Goal: Task Accomplishment & Management: Manage account settings

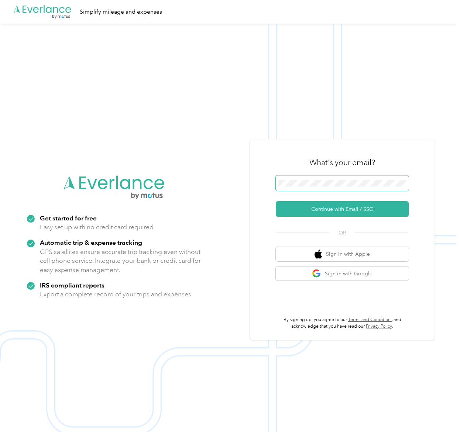
click at [300, 188] on span at bounding box center [342, 183] width 133 height 15
click at [342, 207] on button "Continue with Email / SSO" at bounding box center [342, 208] width 133 height 15
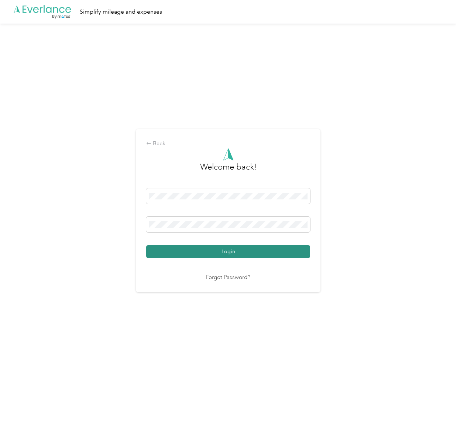
click at [189, 250] on button "Login" at bounding box center [228, 251] width 164 height 13
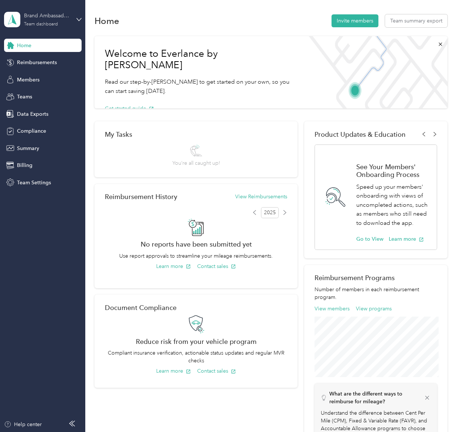
click at [56, 22] on div "Team dashboard" at bounding box center [41, 24] width 34 height 4
click at [41, 226] on aside "Brand Ambassador's Team dashboard Home Reimbursements Members Teams Data Export…" at bounding box center [42, 216] width 85 height 432
click at [35, 79] on span "Members" at bounding box center [28, 80] width 23 height 8
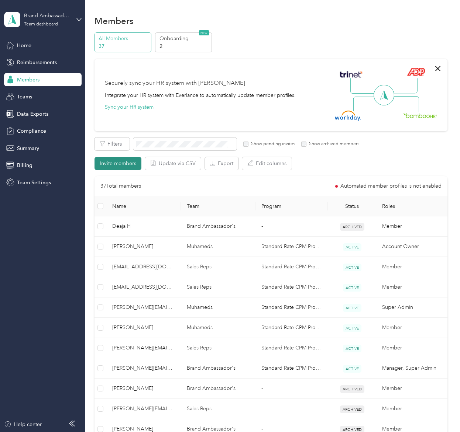
click at [110, 162] on button "Invite members" at bounding box center [117, 163] width 47 height 13
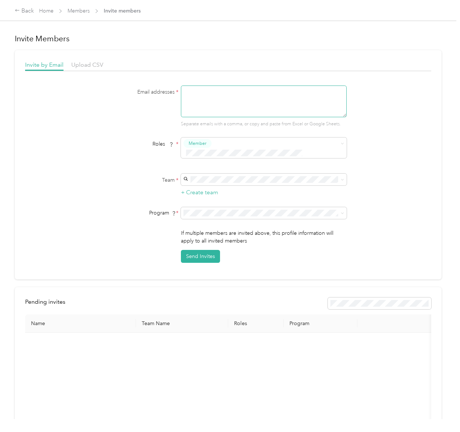
click at [231, 107] on textarea at bounding box center [264, 102] width 166 height 32
type textarea "[EMAIL_ADDRESS][DOMAIN_NAME]"
click at [216, 207] on div "Brand Ambassador's chelsea@muhameds.com" at bounding box center [265, 209] width 155 height 17
click at [198, 250] on button "Send Invites" at bounding box center [200, 256] width 39 height 13
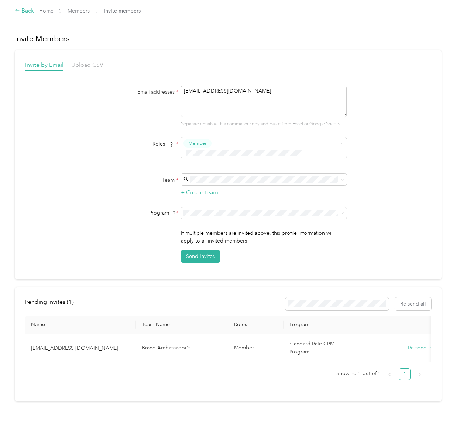
click at [19, 13] on icon at bounding box center [17, 10] width 5 height 5
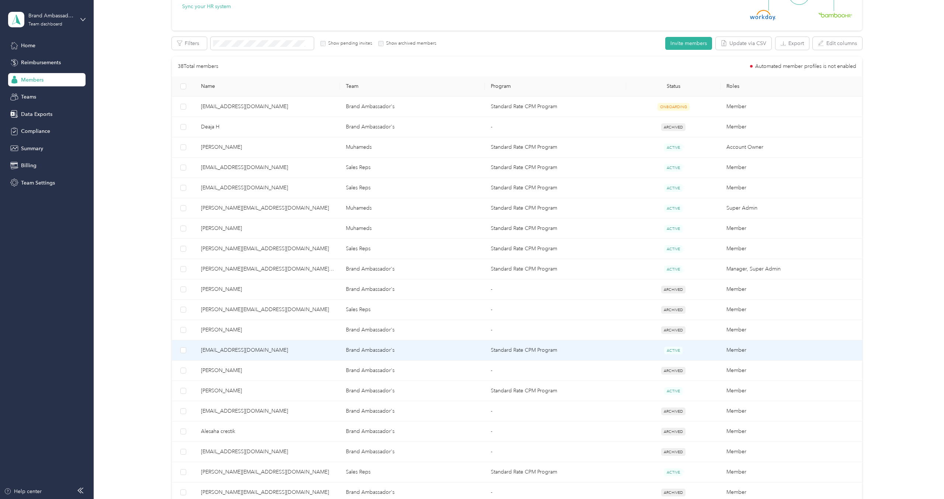
scroll to position [101, 0]
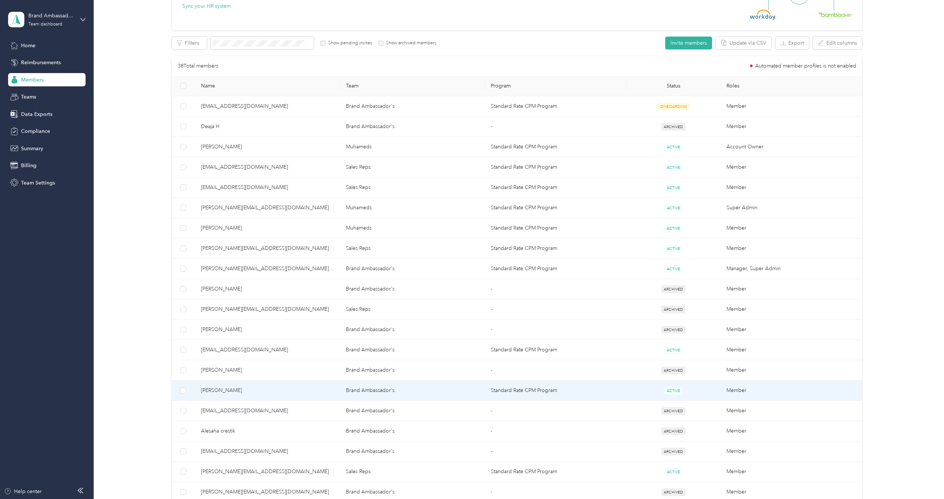
click at [323, 389] on span "[PERSON_NAME]" at bounding box center [267, 390] width 133 height 8
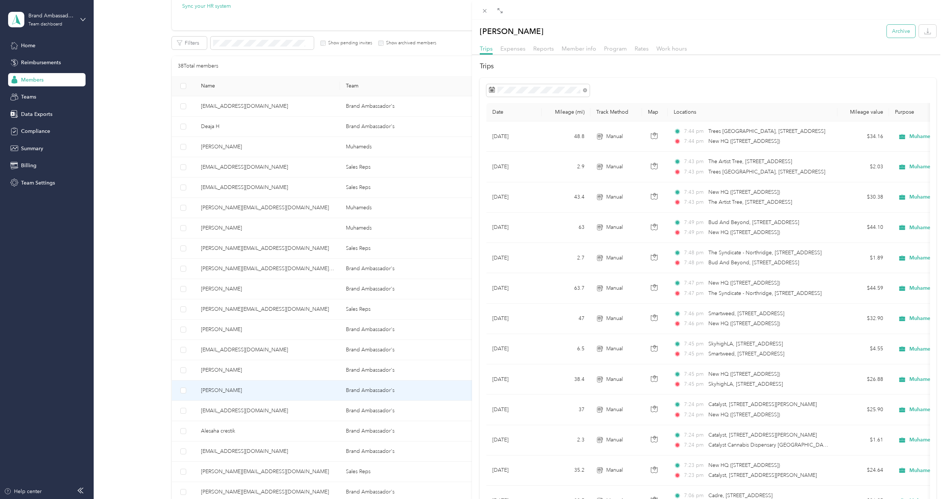
click at [459, 30] on button "Archive" at bounding box center [901, 31] width 28 height 13
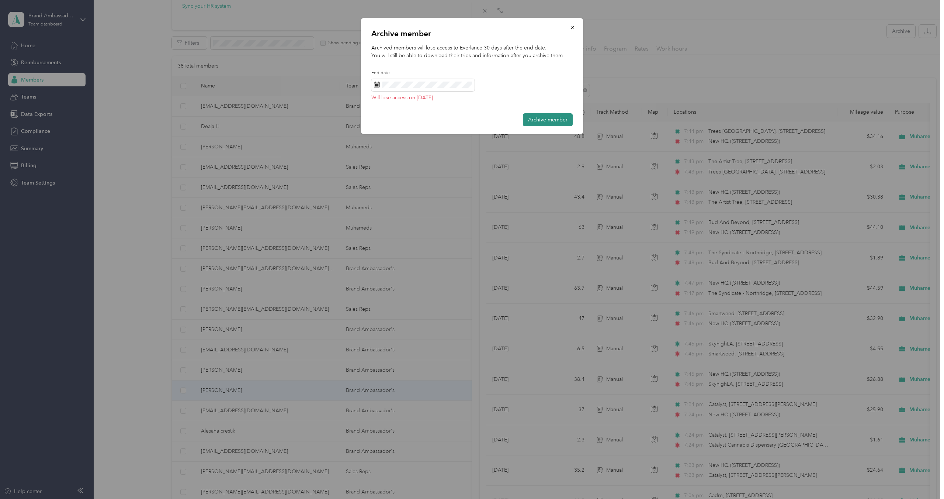
click at [459, 121] on button "Archive member" at bounding box center [548, 119] width 50 height 13
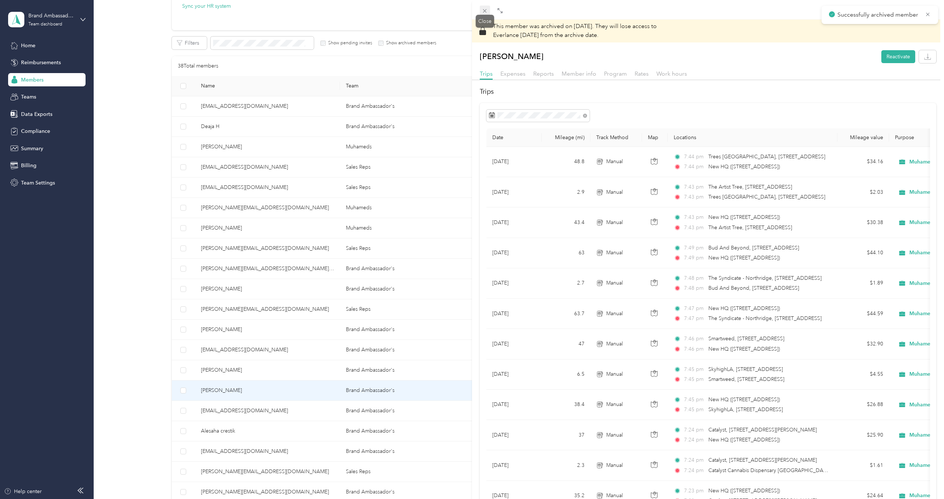
click at [459, 10] on icon at bounding box center [485, 11] width 6 height 6
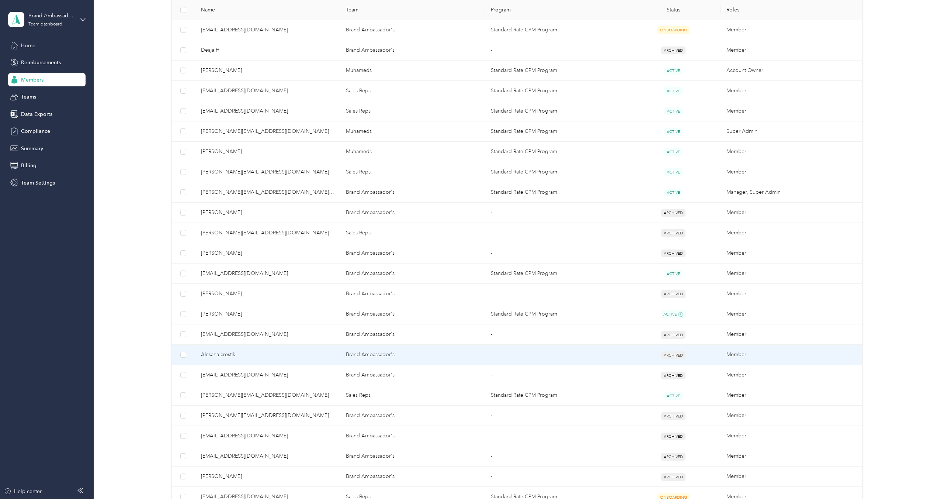
scroll to position [181, 0]
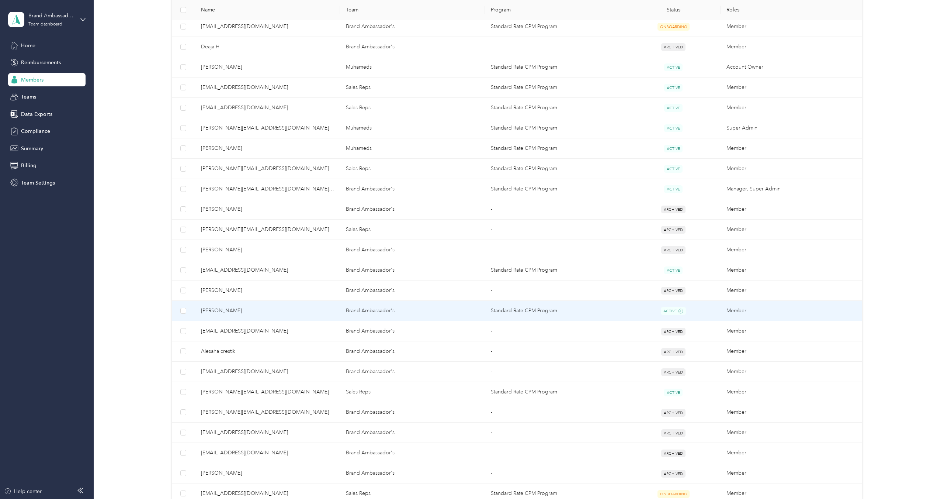
click at [342, 308] on td "Brand Ambassador's" at bounding box center [412, 311] width 145 height 21
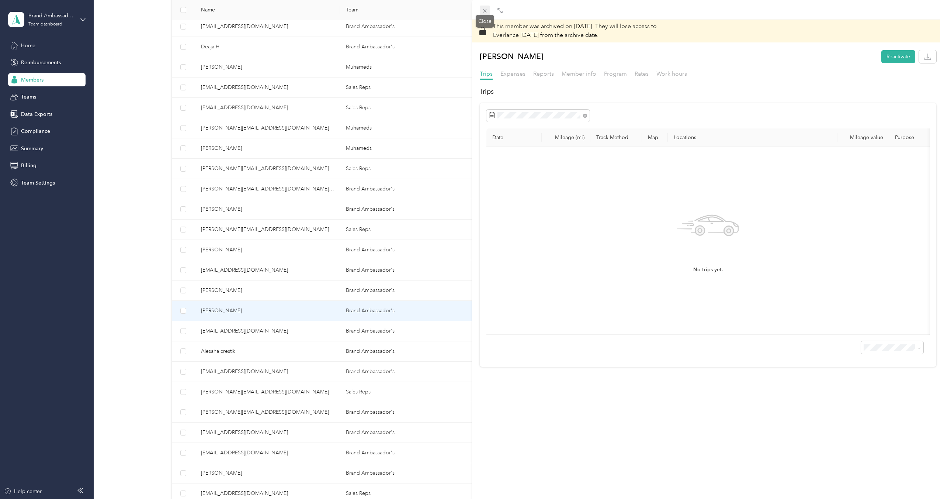
click at [484, 11] on icon at bounding box center [485, 11] width 6 height 6
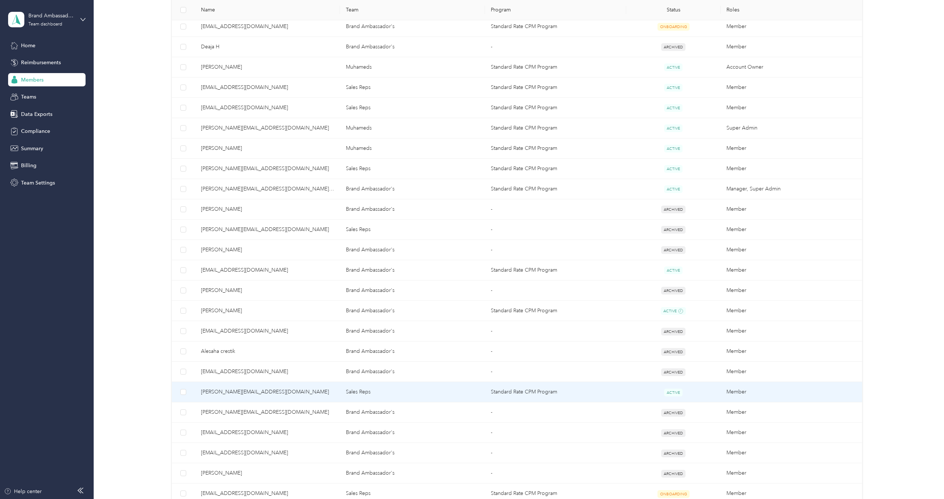
click at [540, 393] on td "Standard Rate CPM Program" at bounding box center [555, 392] width 141 height 20
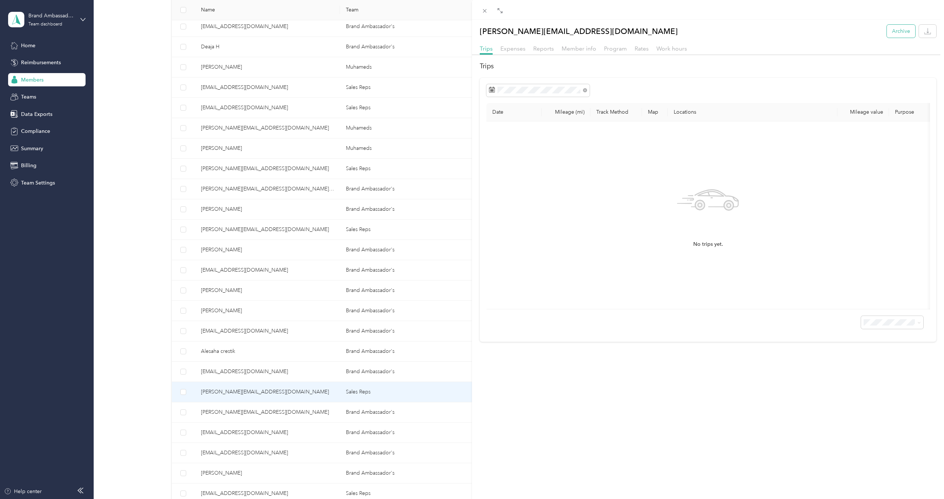
click at [903, 32] on button "Archive" at bounding box center [901, 31] width 28 height 13
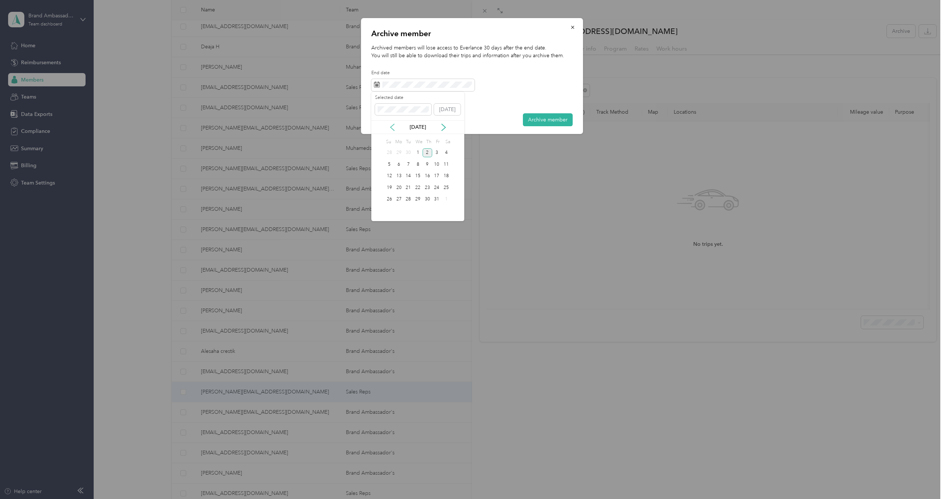
click at [390, 128] on icon at bounding box center [392, 127] width 7 height 7
click at [408, 152] on div "2" at bounding box center [409, 152] width 10 height 9
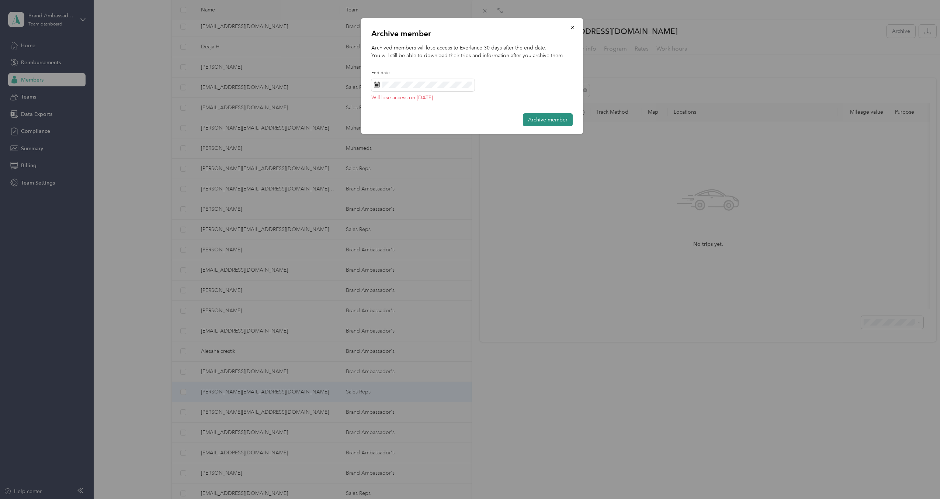
click at [540, 119] on button "Archive member" at bounding box center [548, 119] width 50 height 13
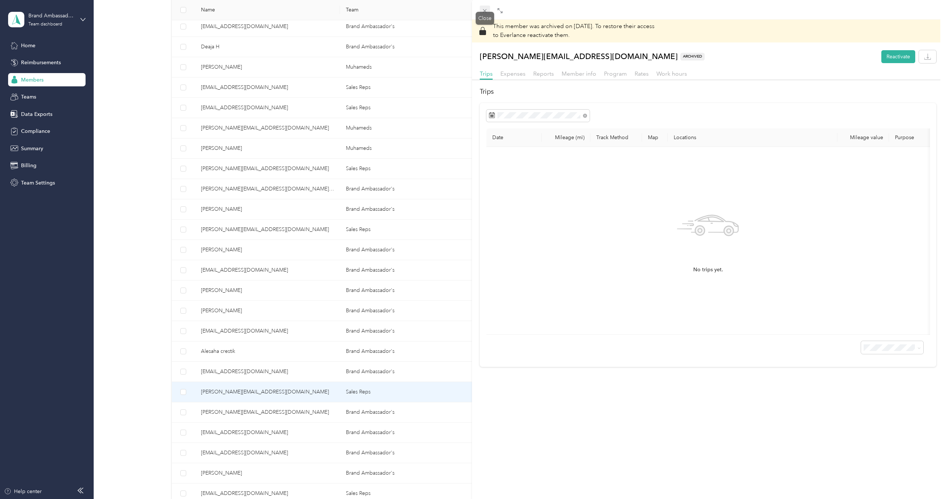
click at [486, 8] on icon at bounding box center [485, 11] width 6 height 6
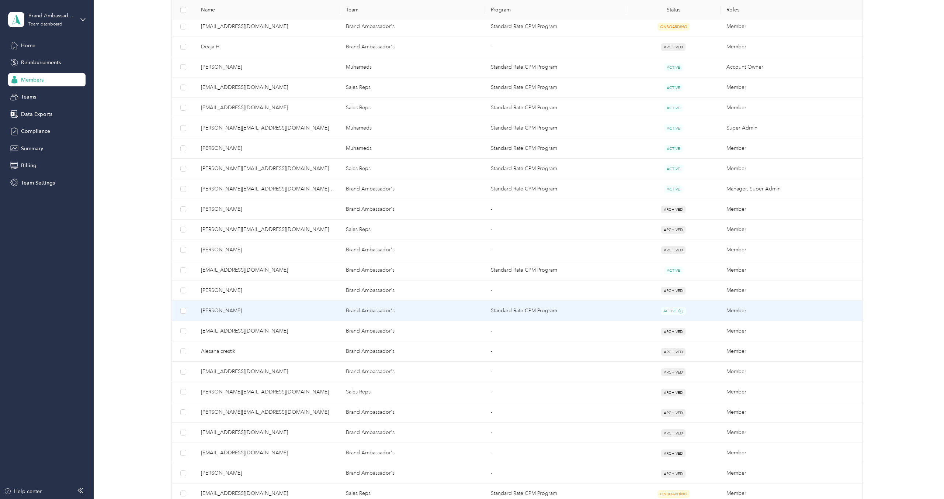
click at [564, 306] on td "Standard Rate CPM Program" at bounding box center [555, 311] width 141 height 21
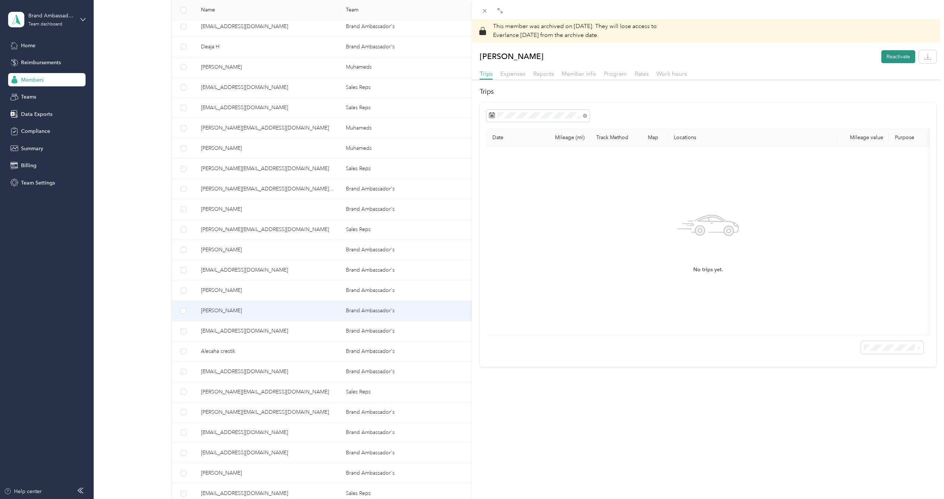
click at [894, 53] on button "Reactivate" at bounding box center [899, 56] width 34 height 13
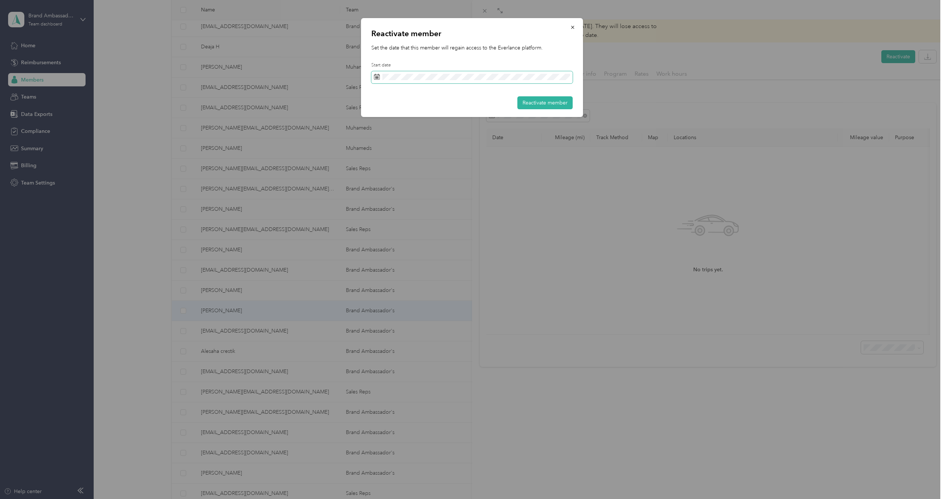
click at [442, 80] on span at bounding box center [472, 77] width 201 height 13
click at [575, 25] on icon "button" at bounding box center [572, 27] width 5 height 5
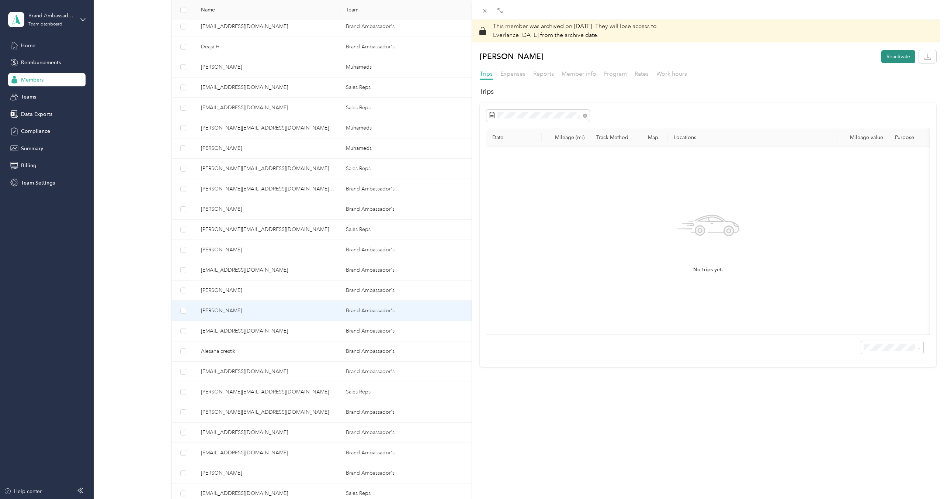
click at [904, 60] on button "Reactivate" at bounding box center [899, 56] width 34 height 13
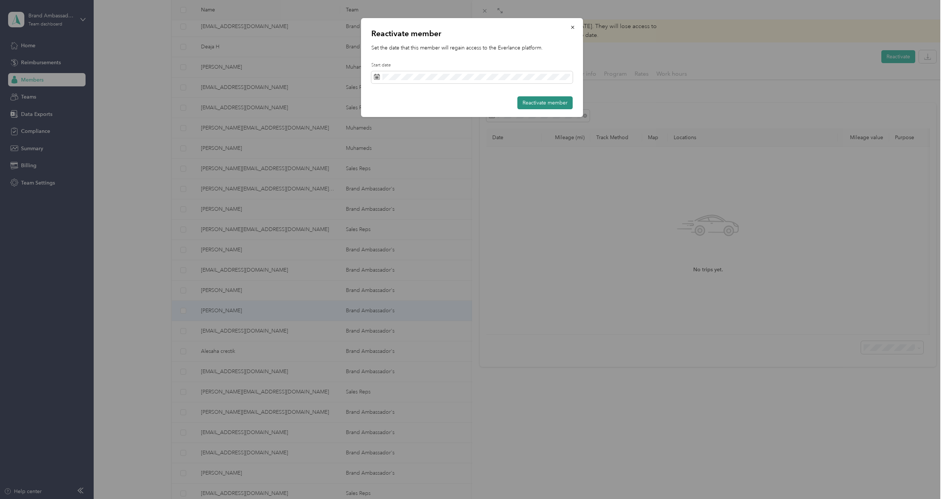
click at [534, 108] on button "Reactivate member" at bounding box center [545, 102] width 55 height 13
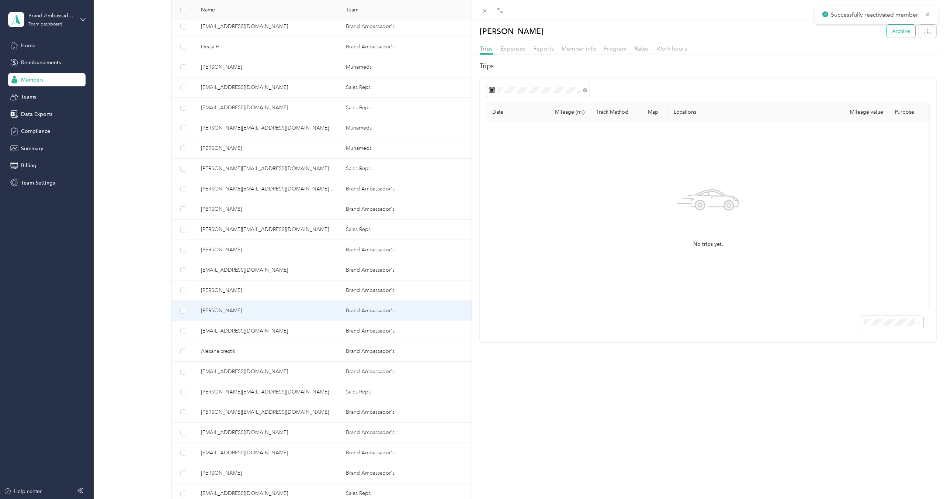
click at [897, 35] on button "Archive" at bounding box center [901, 31] width 28 height 13
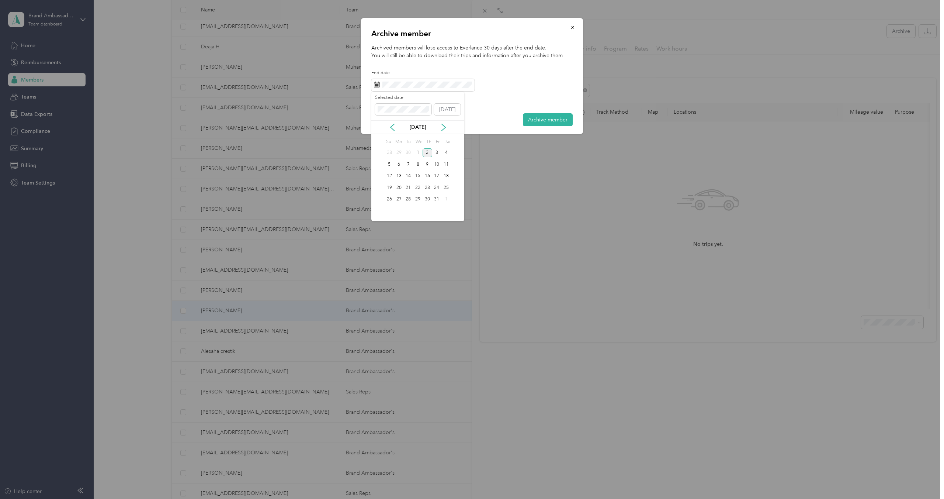
click at [390, 121] on div "[DATE]" at bounding box center [418, 127] width 93 height 14
click at [390, 123] on div "[DATE]" at bounding box center [418, 127] width 93 height 14
click at [397, 126] on div "[DATE]" at bounding box center [418, 127] width 93 height 8
click at [389, 126] on icon at bounding box center [392, 127] width 7 height 7
click at [396, 126] on div "[DATE]" at bounding box center [418, 127] width 93 height 8
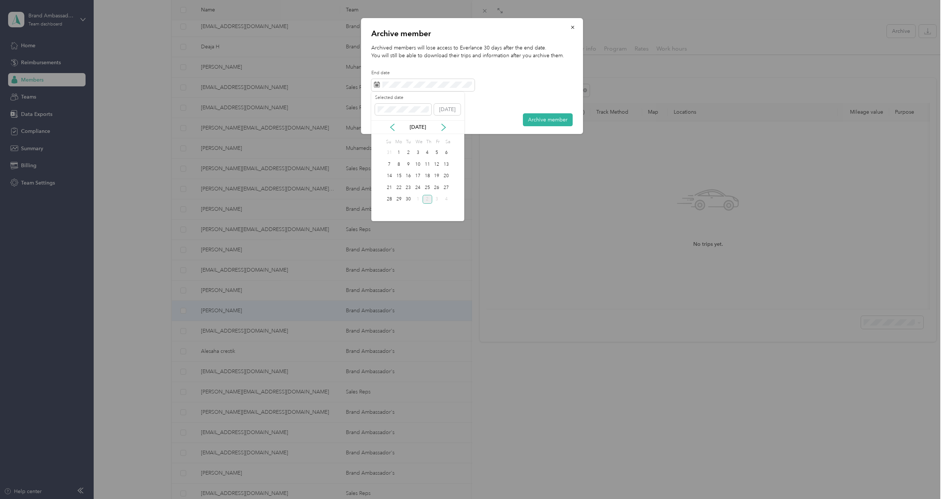
click at [404, 92] on div "Selected date [DATE] [DATE] Su Mo Tu We Th Fr Sa 31 1 2 3 4 5 6 7 8 9 10 11 12 …" at bounding box center [418, 156] width 93 height 129
click at [399, 125] on div "[DATE]" at bounding box center [418, 127] width 93 height 8
click at [393, 127] on icon at bounding box center [392, 127] width 7 height 7
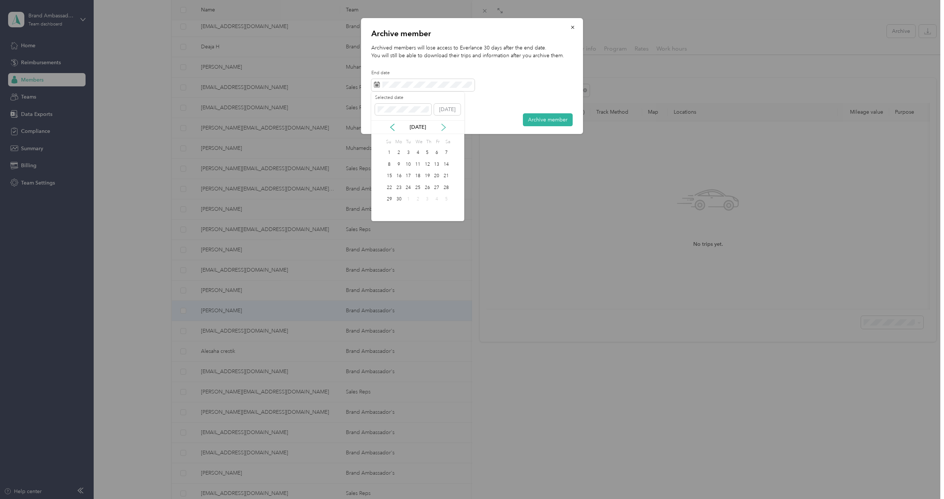
click at [442, 128] on icon at bounding box center [443, 127] width 7 height 7
click at [407, 152] on div "1" at bounding box center [409, 152] width 10 height 9
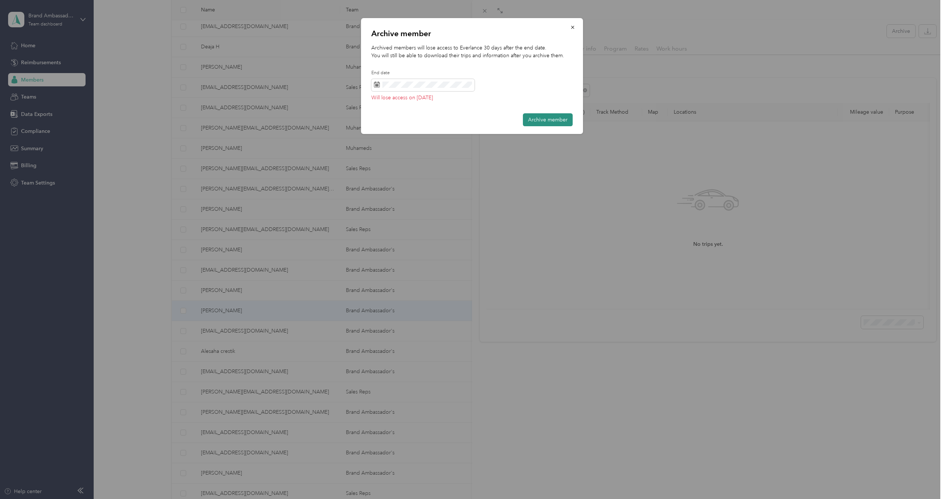
click at [545, 118] on button "Archive member" at bounding box center [548, 119] width 50 height 13
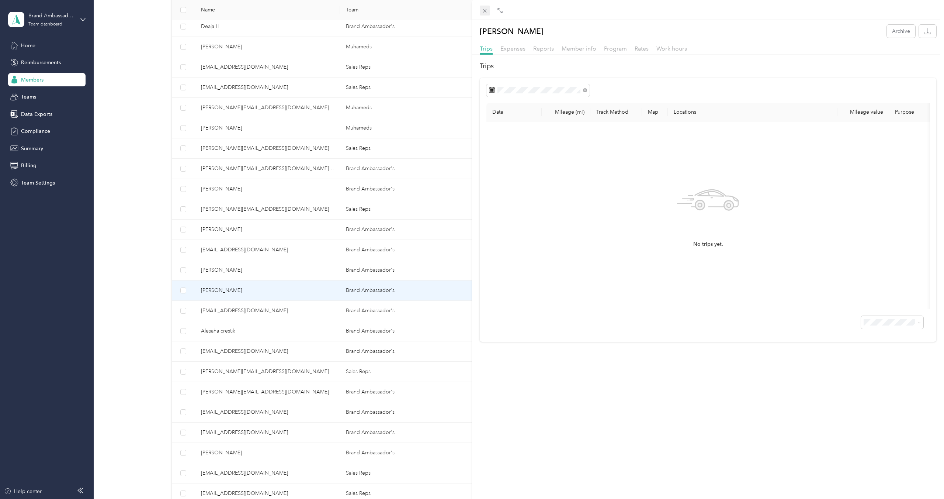
click at [484, 10] on icon at bounding box center [485, 11] width 4 height 4
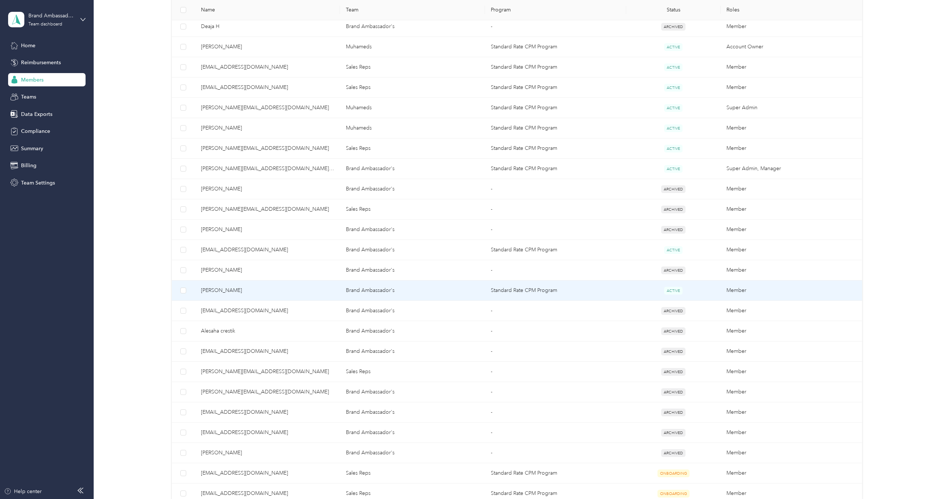
click at [438, 289] on td "Brand Ambassador's" at bounding box center [412, 290] width 145 height 20
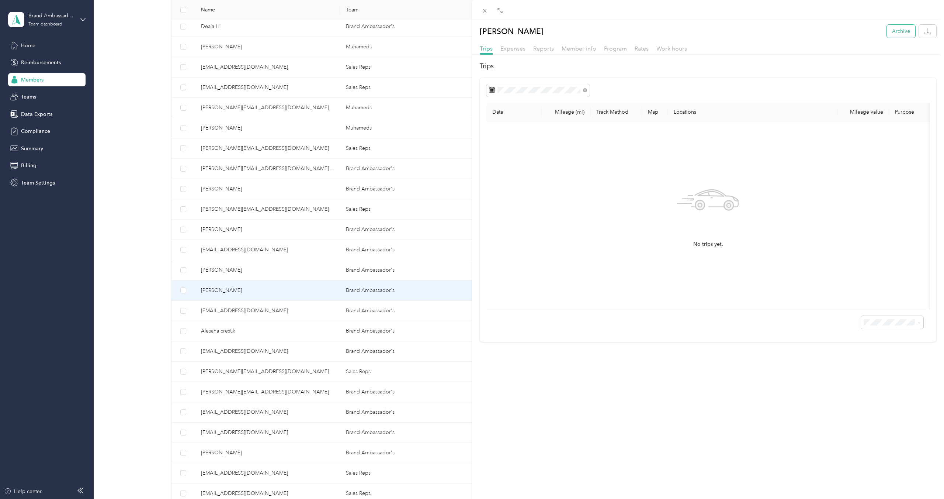
click at [899, 31] on button "Archive" at bounding box center [901, 31] width 28 height 13
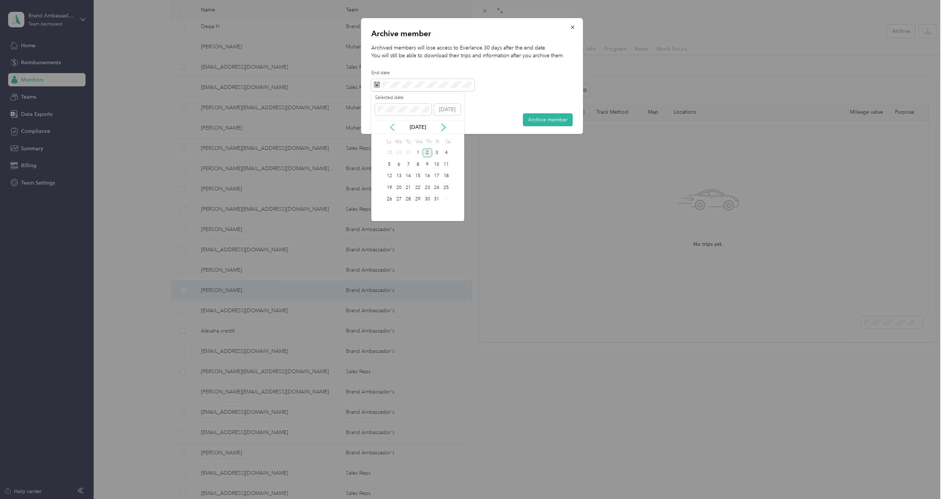
click at [390, 127] on icon at bounding box center [392, 127] width 7 height 7
click at [398, 152] on div "1" at bounding box center [399, 152] width 10 height 9
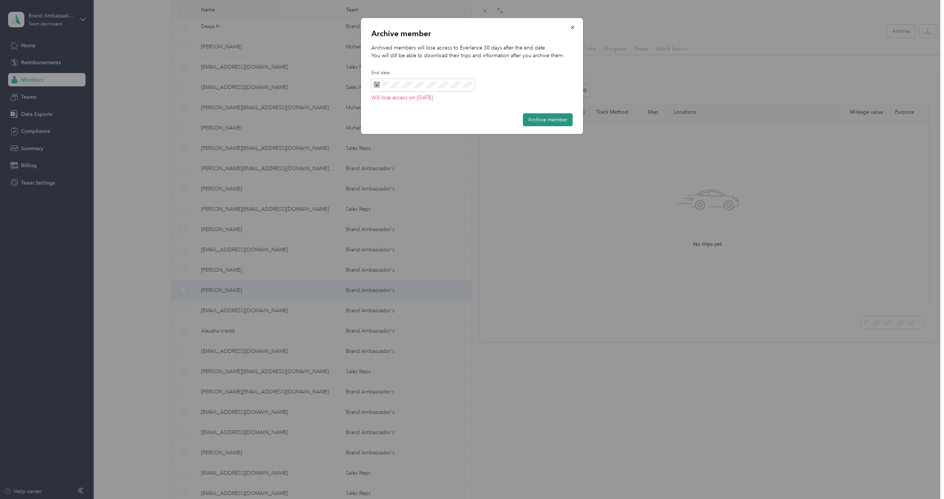
click at [529, 118] on button "Archive member" at bounding box center [548, 119] width 50 height 13
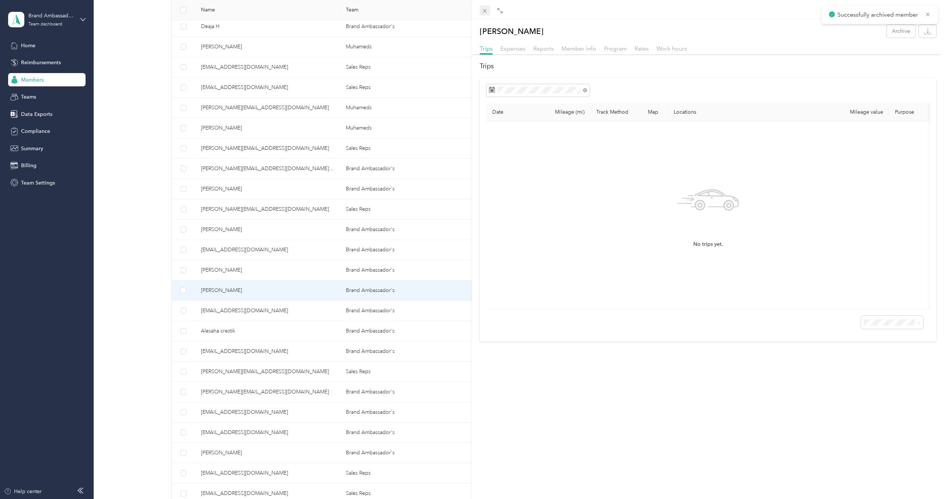
click at [485, 7] on span at bounding box center [485, 11] width 10 height 10
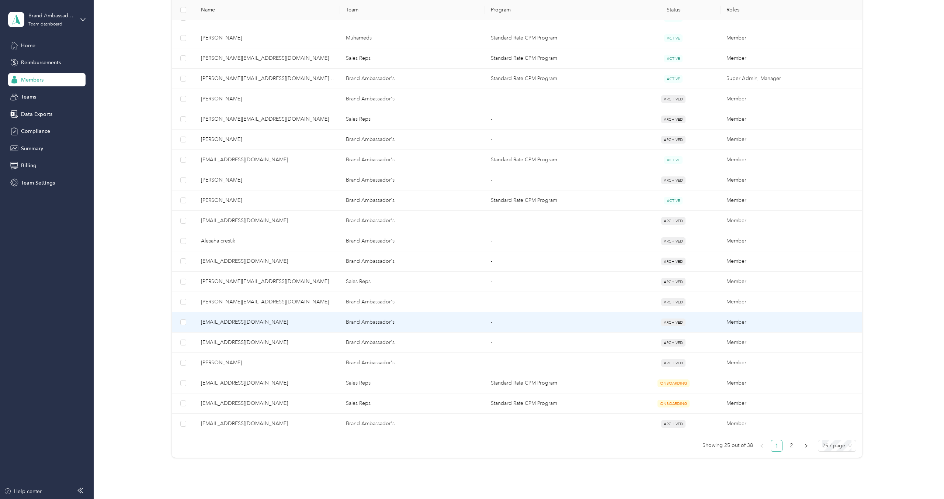
scroll to position [272, 0]
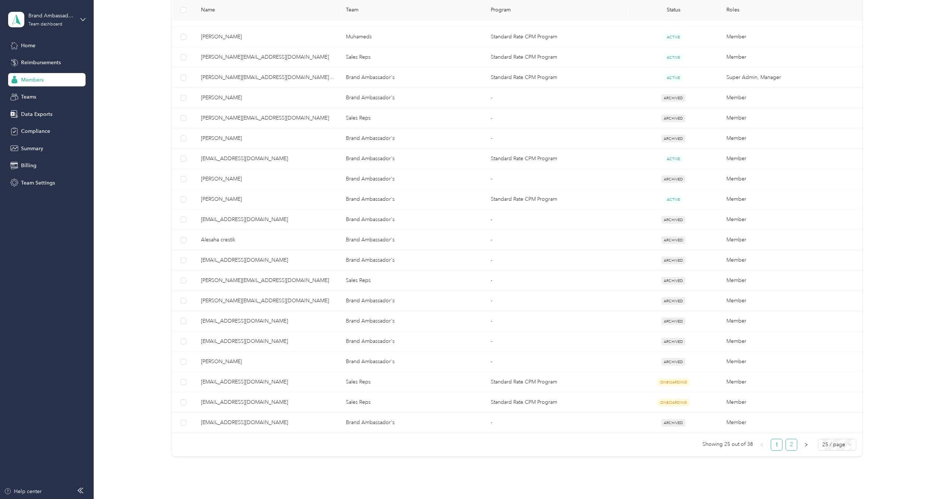
click at [797, 445] on link "2" at bounding box center [791, 444] width 11 height 11
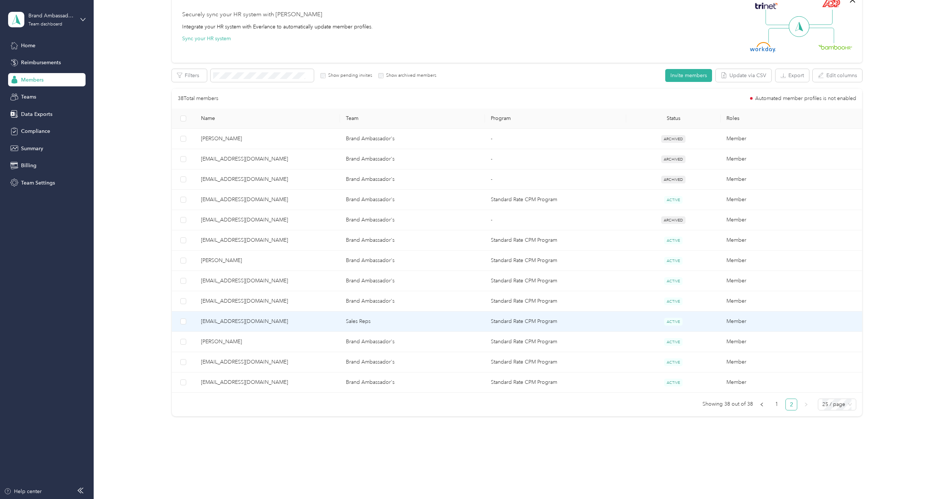
click at [390, 324] on td "Sales Reps" at bounding box center [412, 321] width 145 height 20
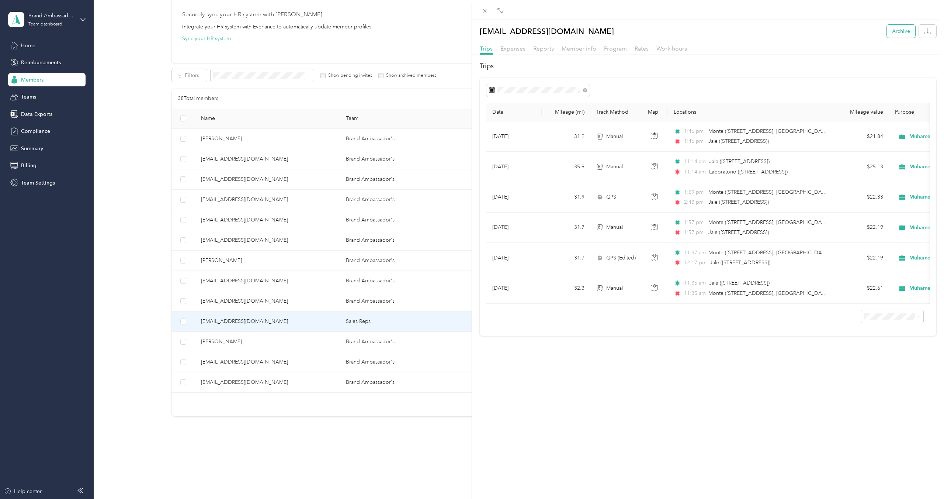
click at [906, 30] on button "Archive" at bounding box center [901, 31] width 28 height 13
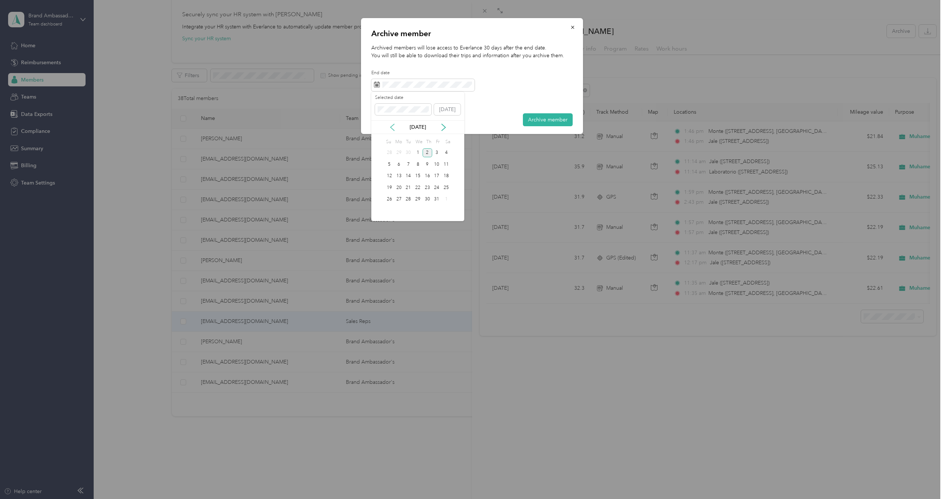
click at [390, 128] on icon at bounding box center [392, 127] width 7 height 7
click at [399, 153] on div "1" at bounding box center [399, 152] width 10 height 9
click at [409, 156] on div "2" at bounding box center [409, 152] width 10 height 9
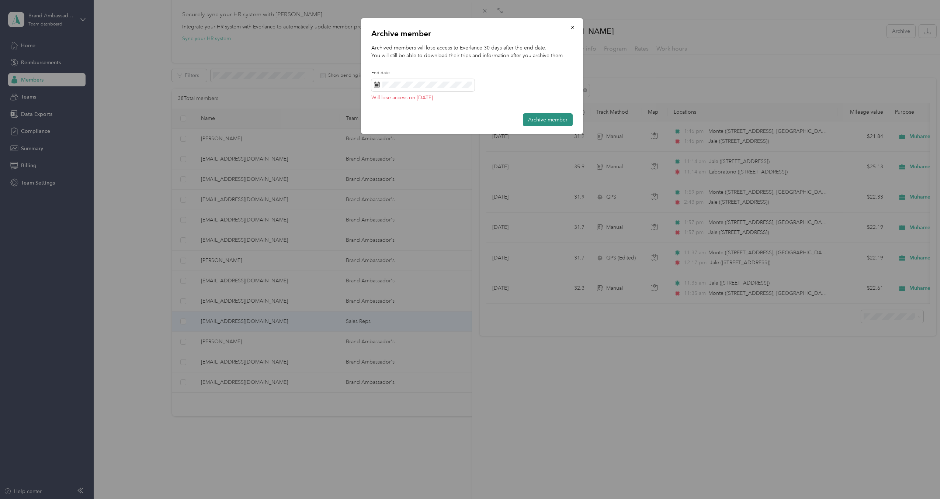
click at [542, 123] on button "Archive member" at bounding box center [548, 119] width 50 height 13
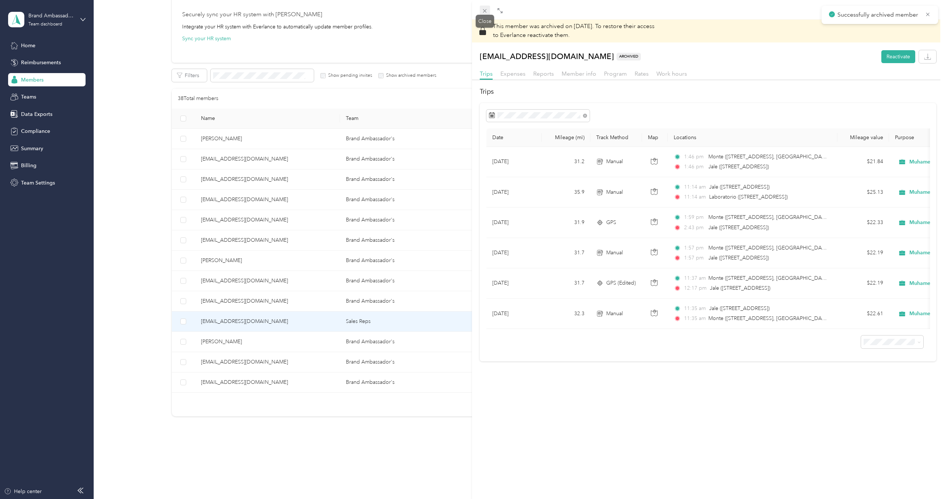
click at [483, 6] on span at bounding box center [485, 11] width 10 height 10
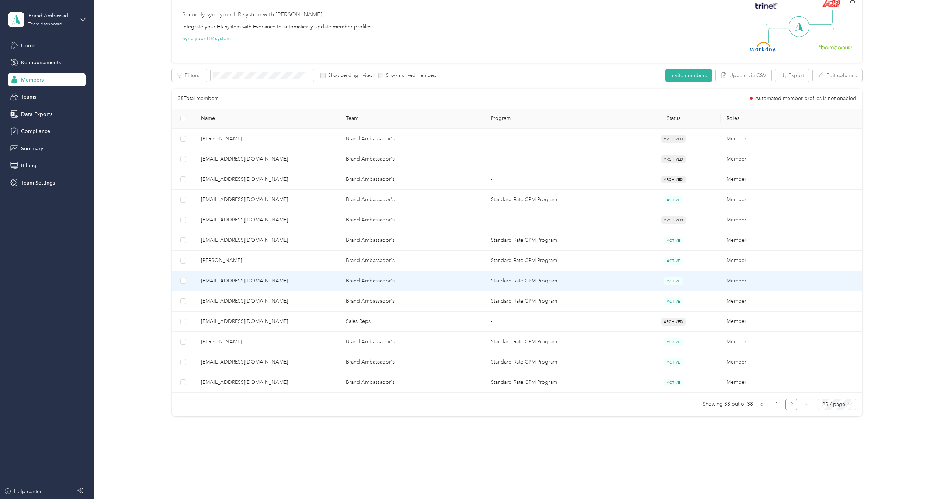
click at [417, 279] on td "Brand Ambassador's" at bounding box center [412, 281] width 145 height 20
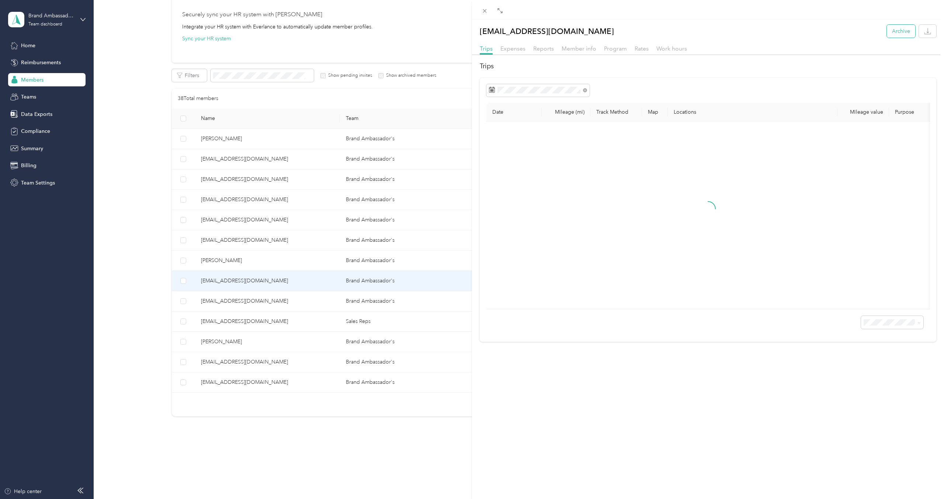
click at [894, 32] on button "Archive" at bounding box center [901, 31] width 28 height 13
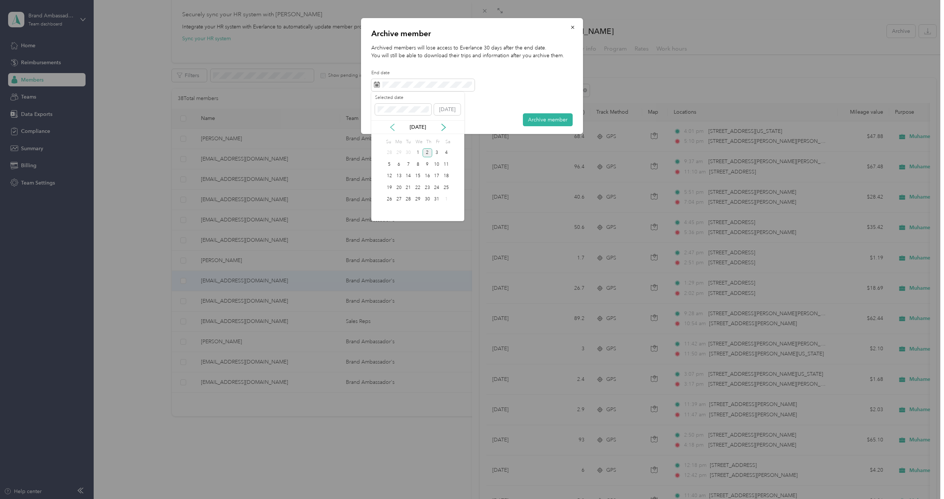
click at [391, 130] on icon at bounding box center [392, 127] width 7 height 7
click at [407, 152] on div "2" at bounding box center [409, 152] width 10 height 9
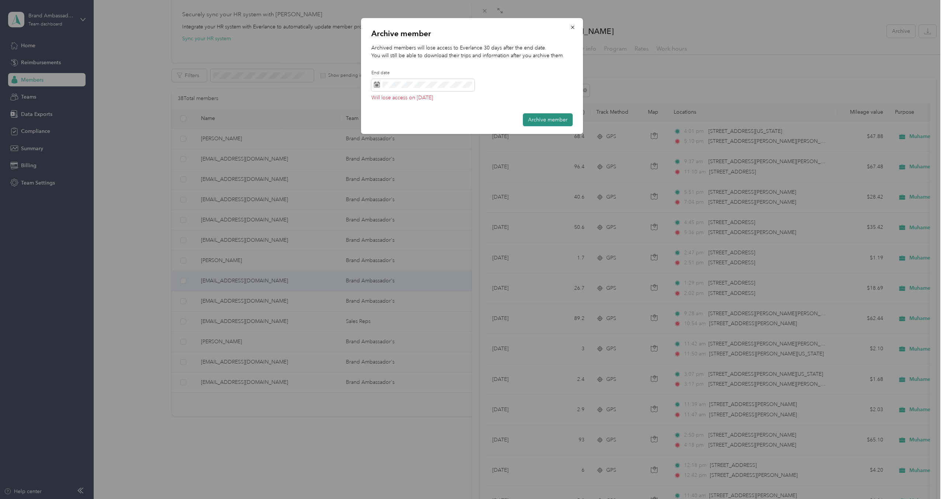
click at [546, 120] on button "Archive member" at bounding box center [548, 119] width 50 height 13
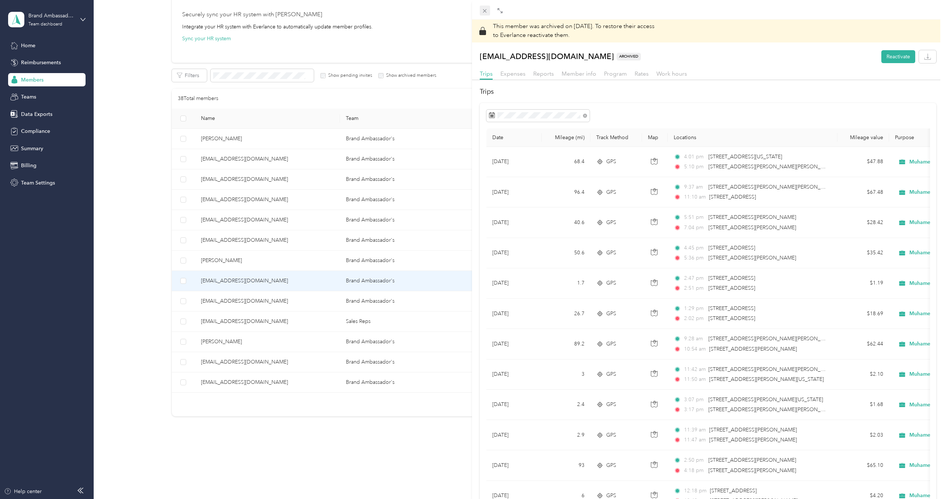
click at [482, 11] on icon at bounding box center [485, 11] width 6 height 6
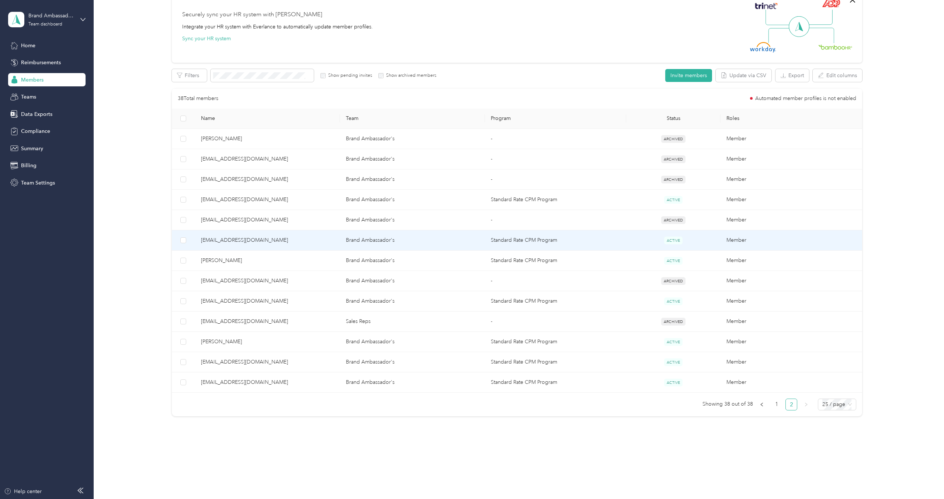
click at [439, 243] on td "Brand Ambassador's" at bounding box center [412, 240] width 145 height 20
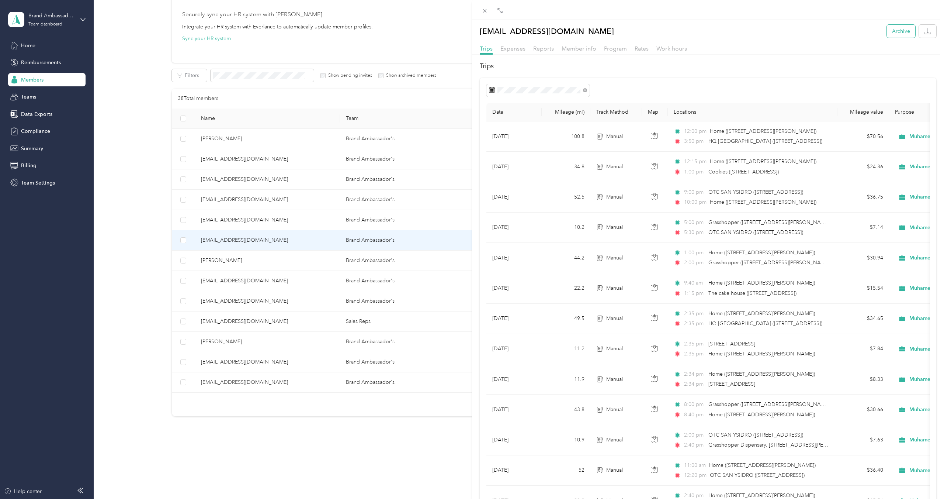
click at [901, 31] on button "Archive" at bounding box center [901, 31] width 28 height 13
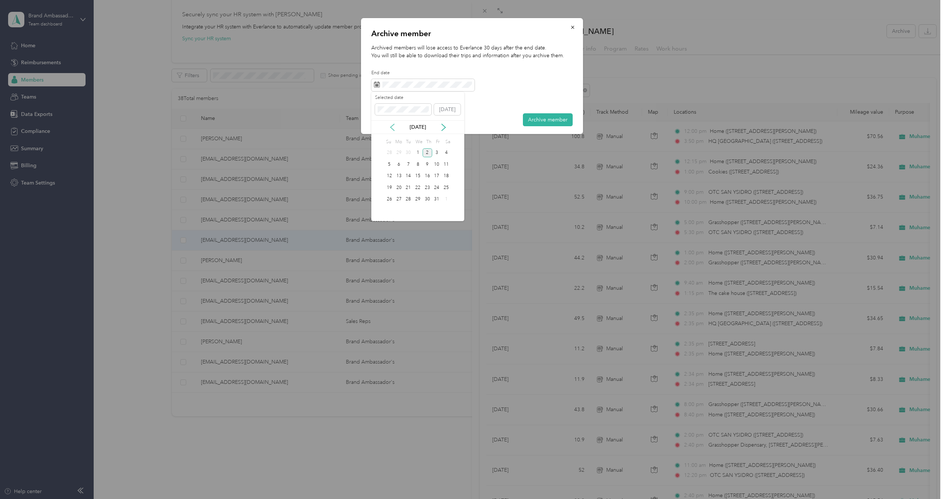
click at [391, 127] on icon at bounding box center [393, 127] width 4 height 7
click at [407, 148] on div "2" at bounding box center [409, 152] width 10 height 9
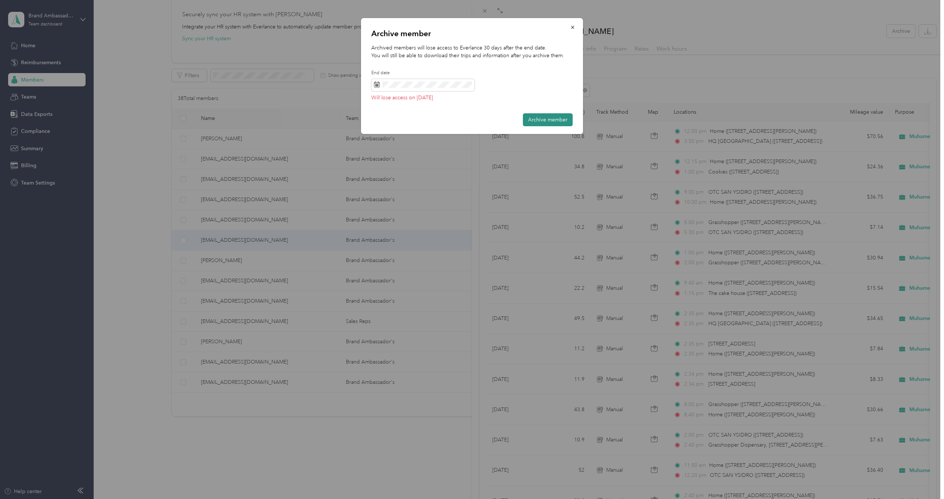
click at [534, 119] on button "Archive member" at bounding box center [548, 119] width 50 height 13
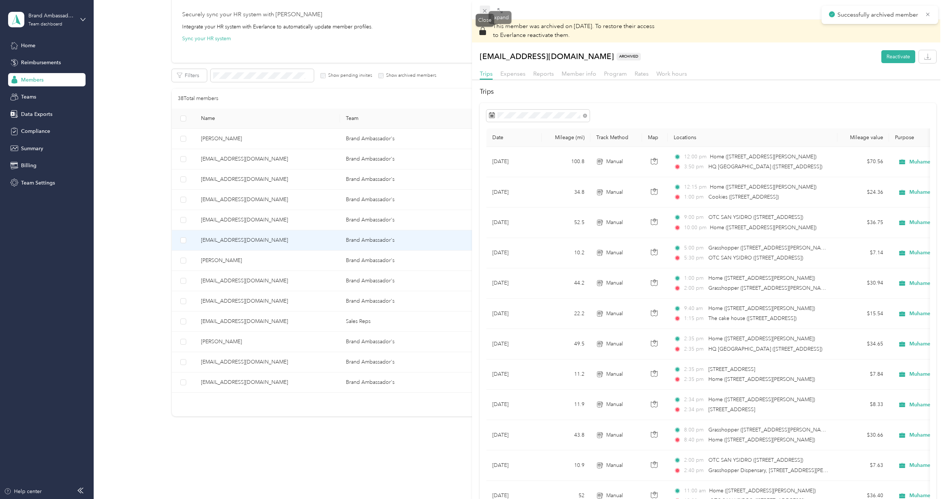
click at [484, 10] on icon at bounding box center [485, 11] width 6 height 6
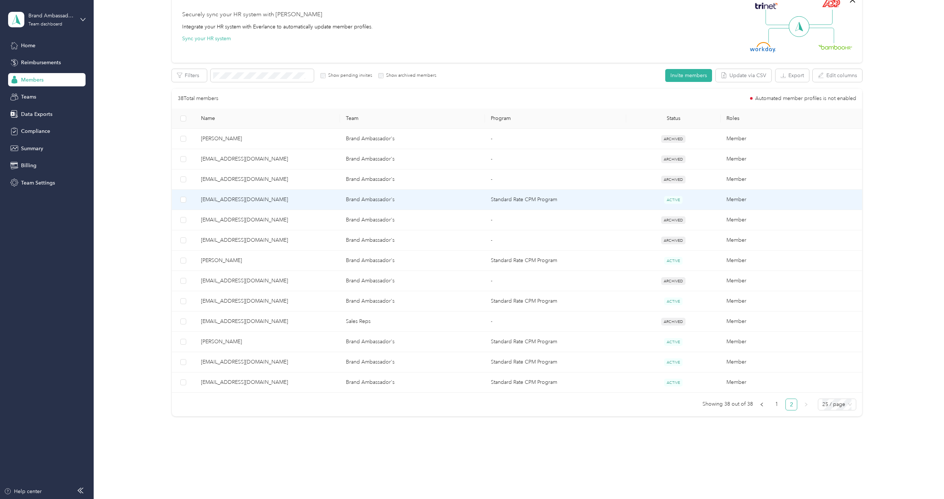
click at [442, 203] on td "Brand Ambassador's" at bounding box center [412, 200] width 145 height 20
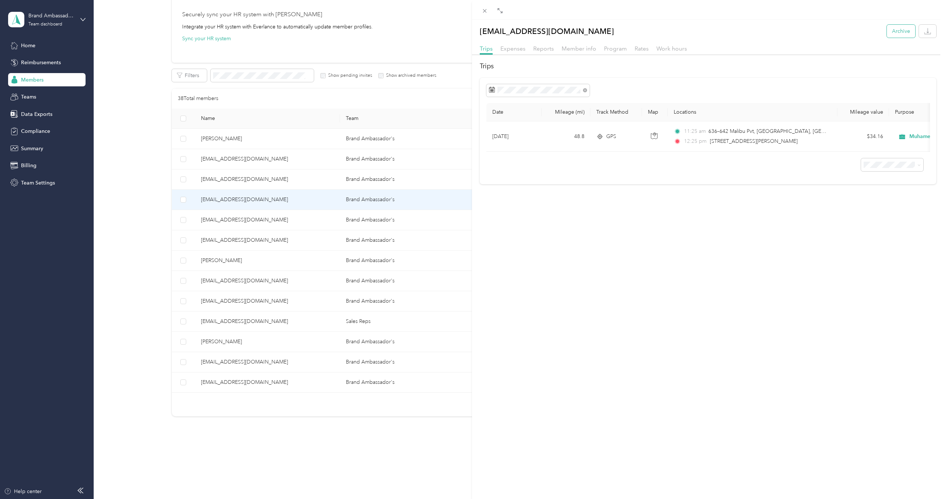
click at [902, 35] on button "Archive" at bounding box center [901, 31] width 28 height 13
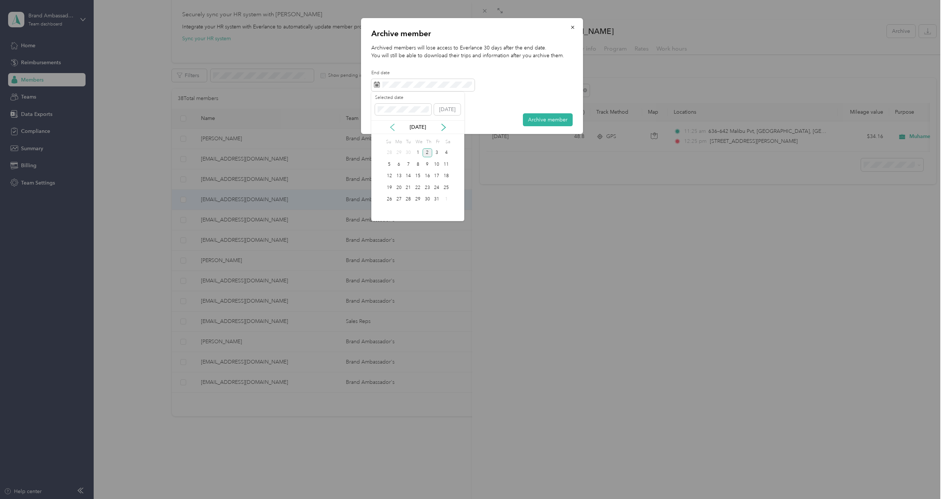
click at [389, 125] on icon at bounding box center [392, 127] width 7 height 7
click at [410, 152] on div "2" at bounding box center [409, 152] width 10 height 9
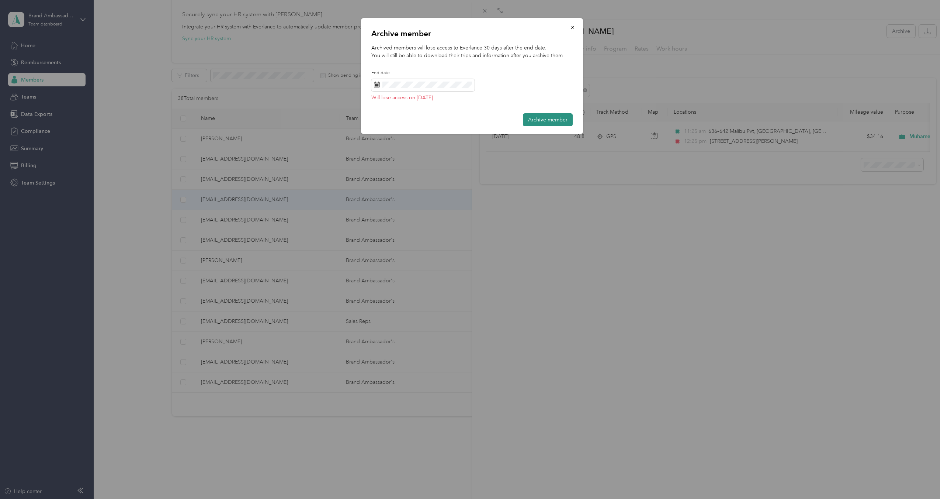
click at [539, 114] on button "Archive member" at bounding box center [548, 119] width 50 height 13
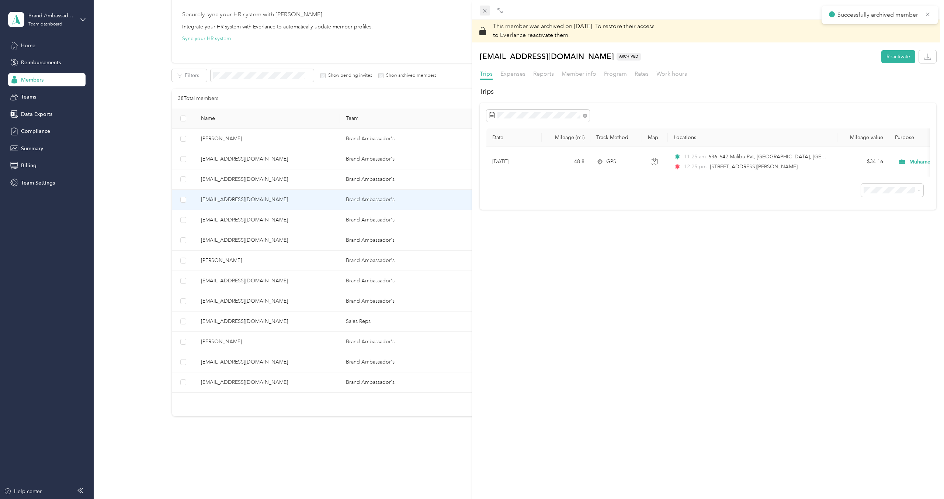
click at [484, 12] on icon at bounding box center [485, 11] width 6 height 6
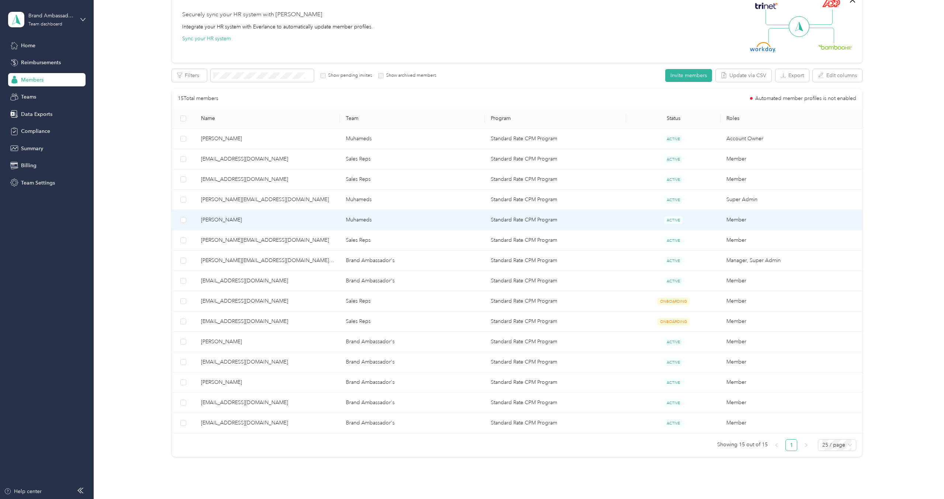
click at [435, 220] on td "Muhameds" at bounding box center [412, 220] width 145 height 20
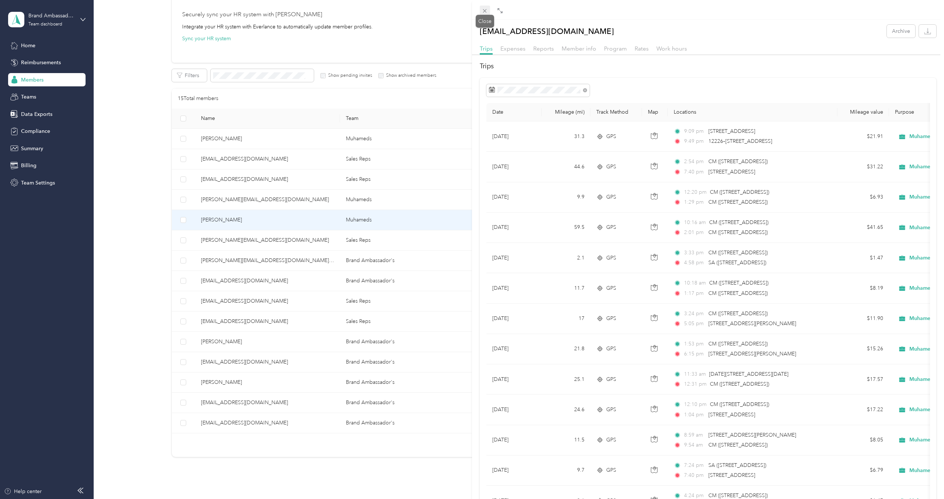
click at [486, 10] on icon at bounding box center [485, 11] width 4 height 4
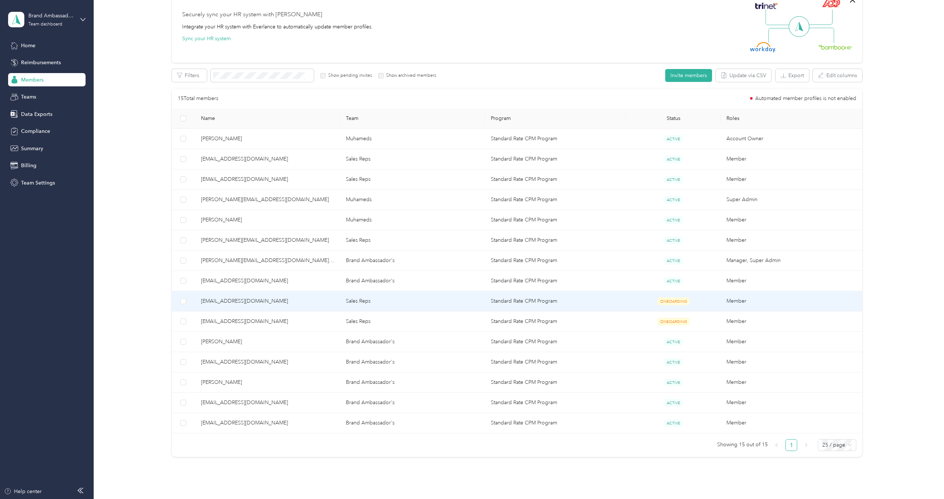
click at [332, 300] on span "[EMAIL_ADDRESS][DOMAIN_NAME]" at bounding box center [267, 301] width 133 height 8
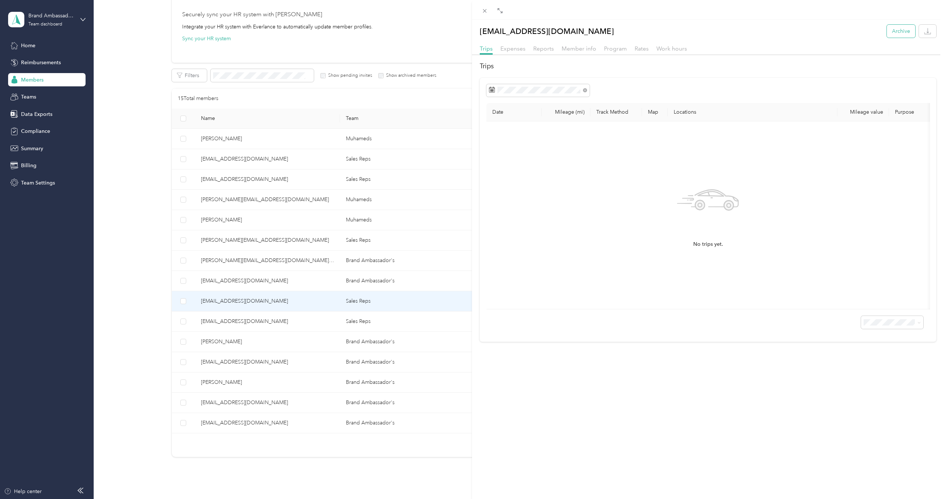
click at [902, 29] on button "Archive" at bounding box center [901, 31] width 28 height 13
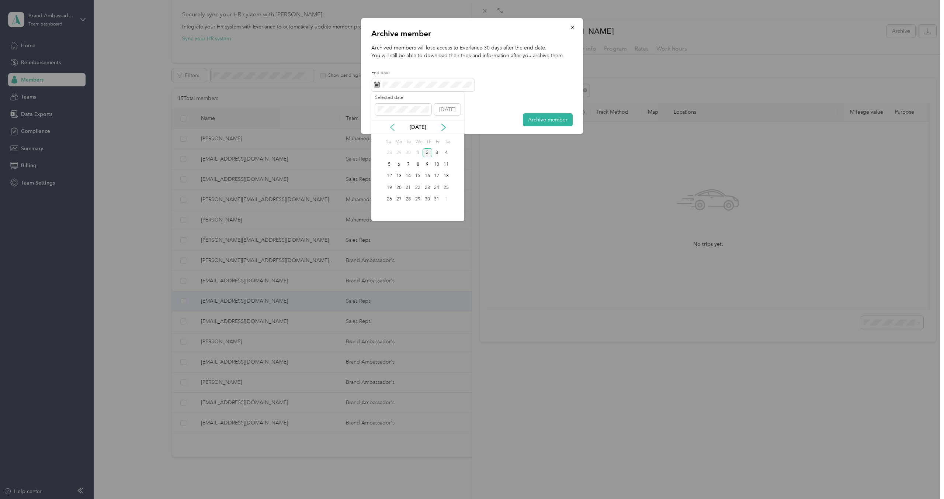
click at [393, 126] on icon at bounding box center [392, 127] width 7 height 7
click at [406, 152] on div "2" at bounding box center [409, 152] width 10 height 9
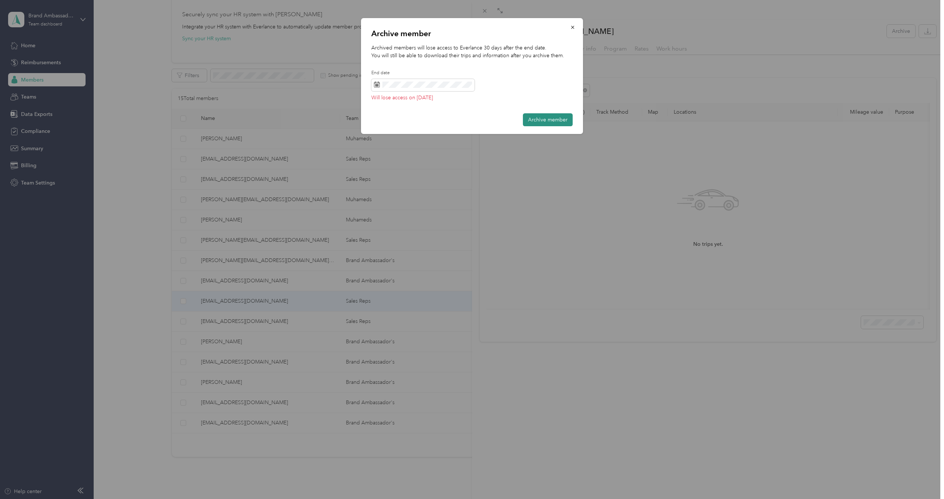
click at [542, 117] on button "Archive member" at bounding box center [548, 119] width 50 height 13
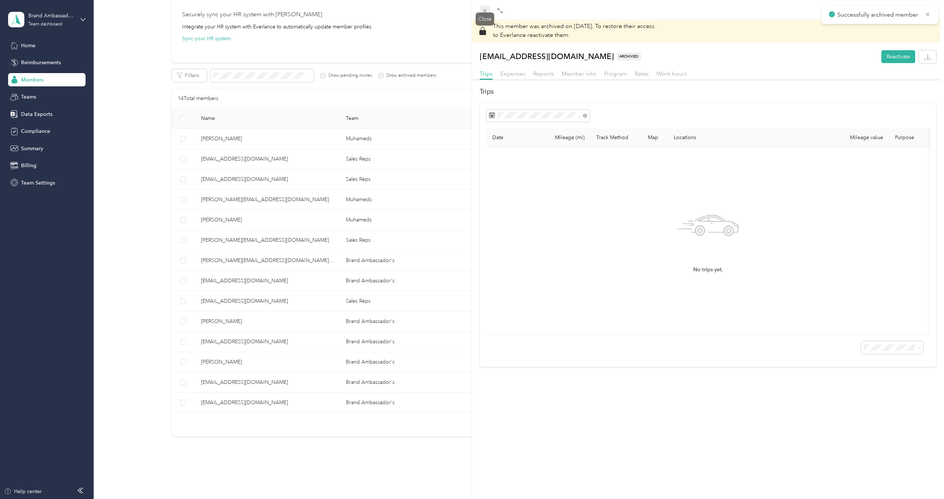
click at [485, 498] on div "Drag to resize Click to close This member was archived on [DATE] . To restore t…" at bounding box center [470, 499] width 941 height 0
click at [490, 12] on span at bounding box center [485, 11] width 10 height 10
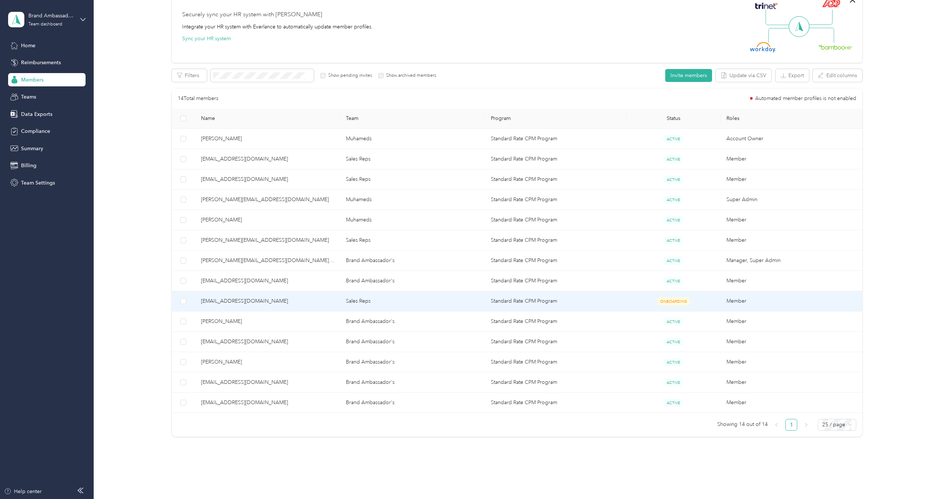
click at [330, 298] on span "[EMAIL_ADDRESS][DOMAIN_NAME]" at bounding box center [267, 301] width 133 height 8
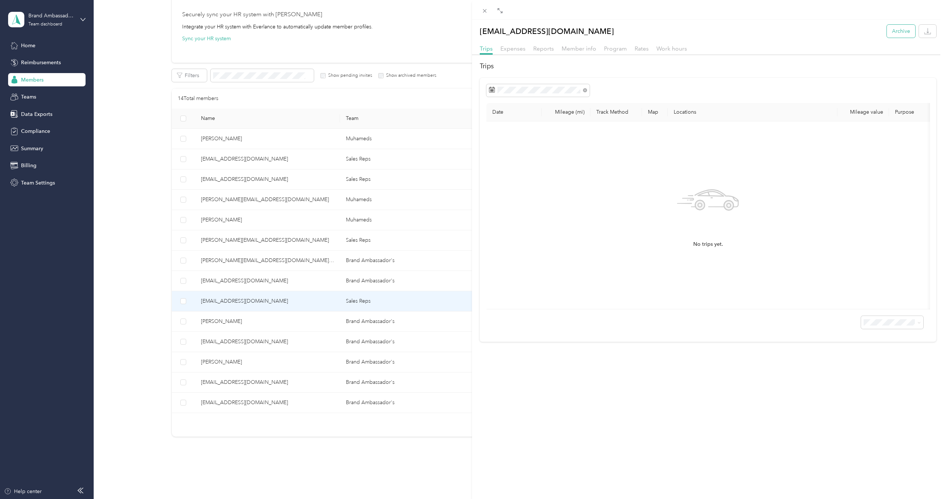
click at [897, 27] on button "Archive" at bounding box center [901, 31] width 28 height 13
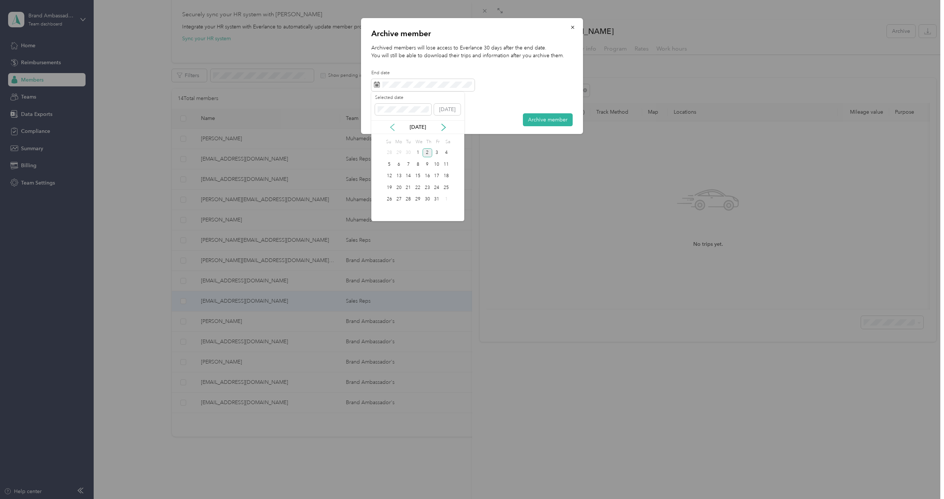
click at [393, 127] on icon at bounding box center [392, 127] width 7 height 7
click at [408, 156] on div "2" at bounding box center [409, 152] width 10 height 9
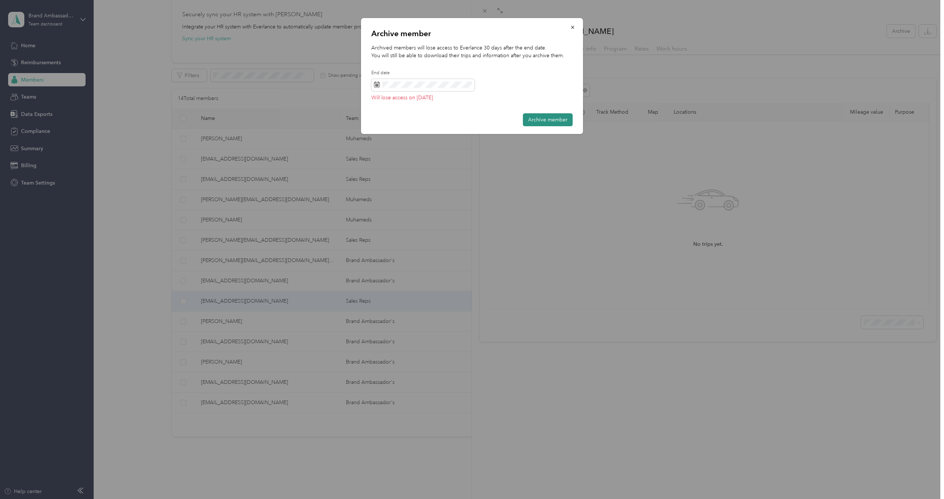
click at [542, 122] on button "Archive member" at bounding box center [548, 119] width 50 height 13
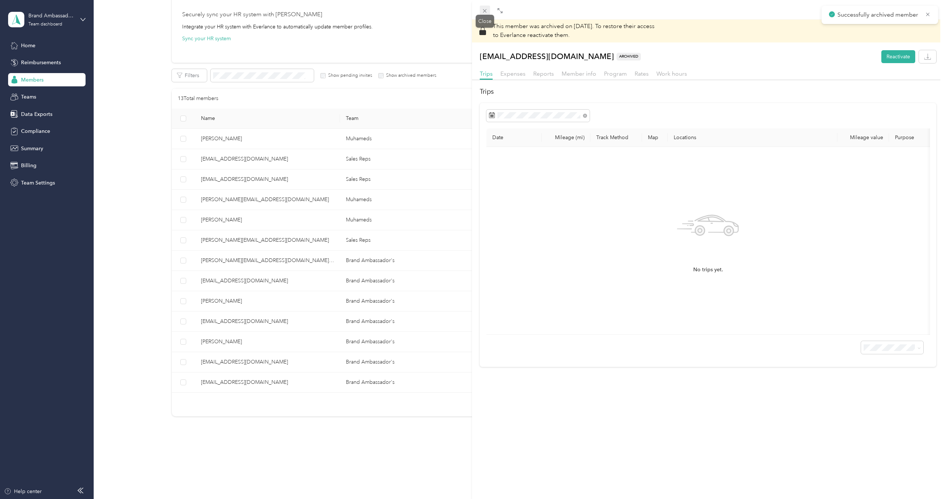
click at [483, 12] on icon at bounding box center [485, 11] width 4 height 4
